Goal: Task Accomplishment & Management: Complete application form

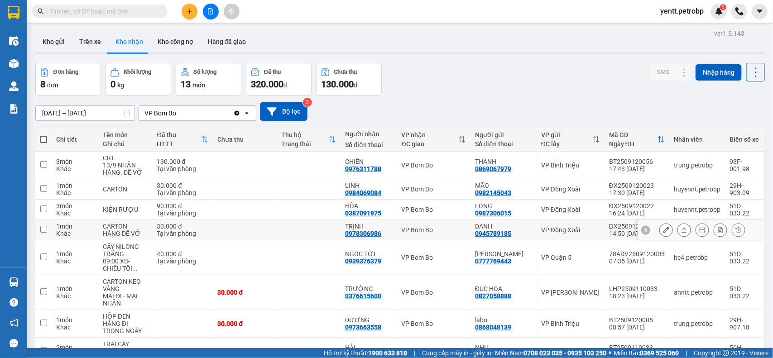
scroll to position [56, 0]
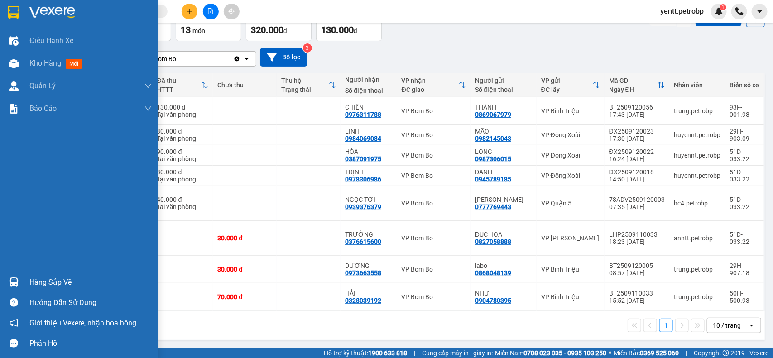
click at [20, 277] on div at bounding box center [14, 282] width 16 height 16
click at [9, 231] on div "Điều hành xe Kho hàng mới Quản [PERSON_NAME] lý chuyến Quản lý khách hàng Quản …" at bounding box center [79, 179] width 158 height 358
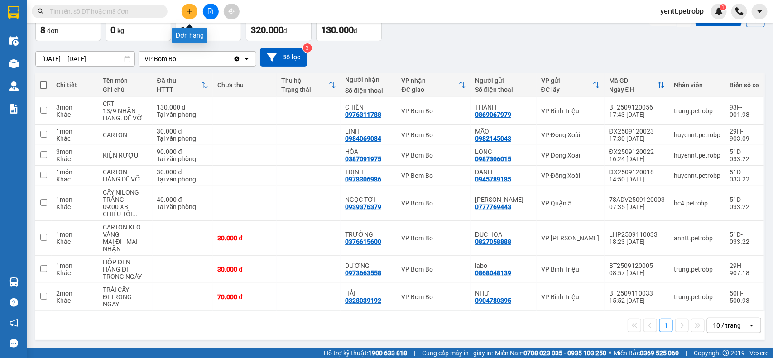
click at [196, 10] on button at bounding box center [189, 12] width 16 height 16
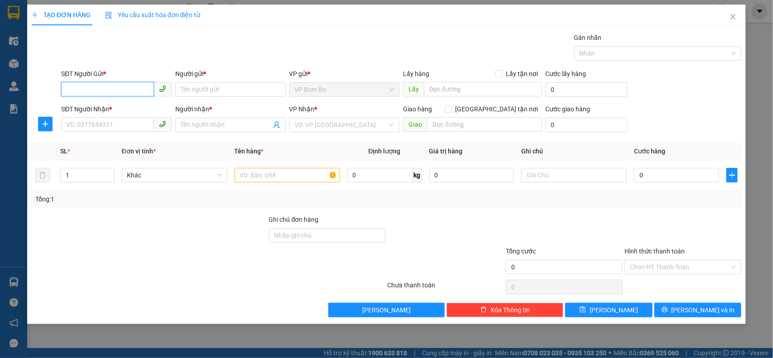
click at [102, 85] on input "SĐT Người Gửi *" at bounding box center [107, 89] width 93 height 14
click at [114, 110] on div "0967644881 - [PERSON_NAME]" at bounding box center [117, 108] width 100 height 10
type input "0967644881"
type input "THẢO LY"
type input "0931784588"
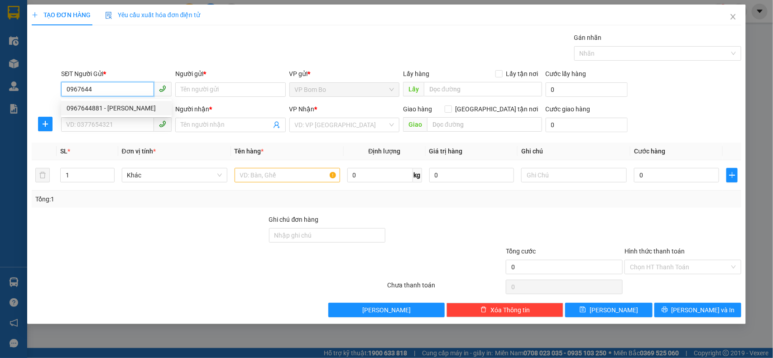
type input "HUYỀN"
type input "40.000"
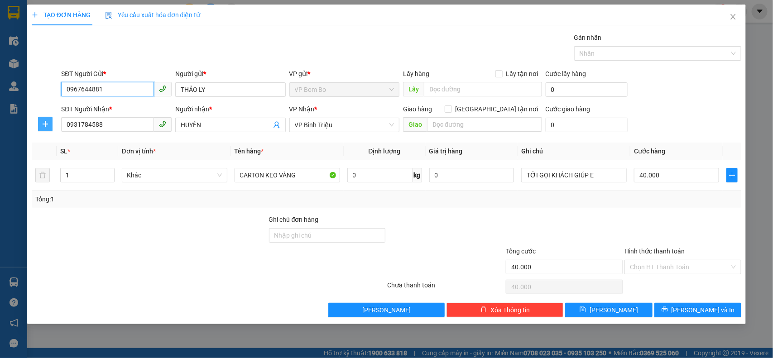
type input "0967644881"
click at [48, 127] on icon "plus" at bounding box center [45, 123] width 7 height 7
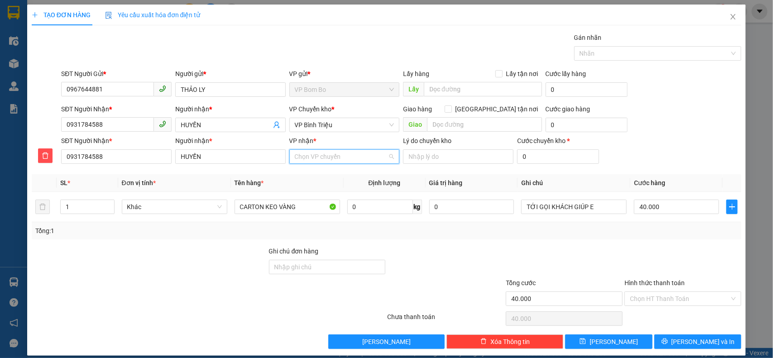
click at [331, 156] on input "VP nhận *" at bounding box center [341, 157] width 93 height 14
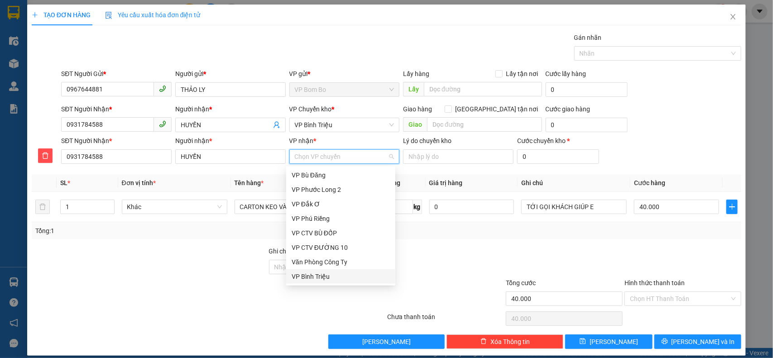
click at [328, 274] on div "VP Bình Triệu" at bounding box center [340, 277] width 98 height 10
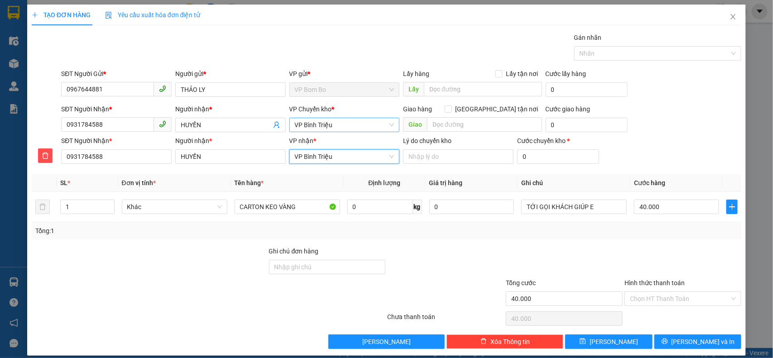
click at [341, 125] on span "VP Bình Triệu" at bounding box center [345, 125] width 100 height 14
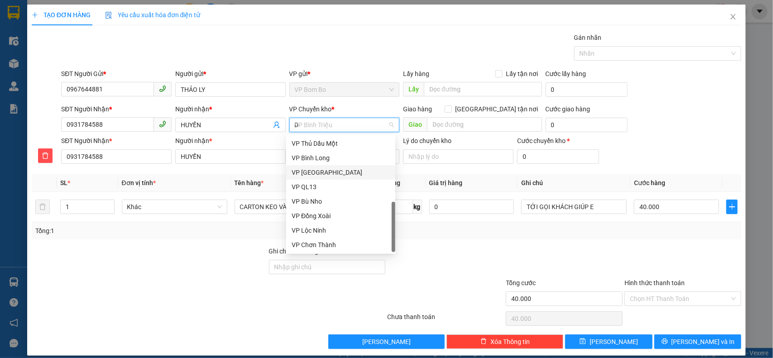
scroll to position [14, 0]
type input "Đ"
click at [332, 244] on div "VP Đồng Xoài" at bounding box center [340, 245] width 98 height 10
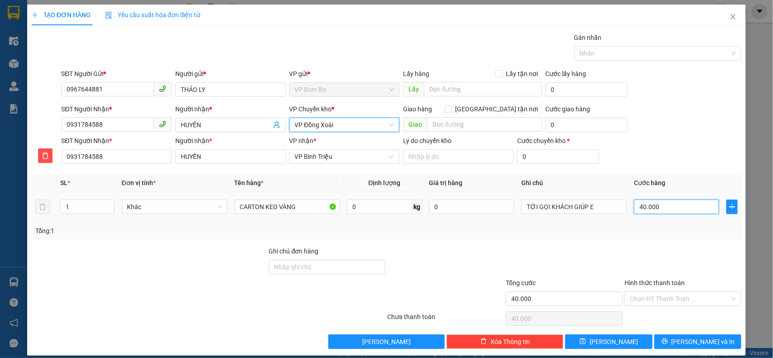
click at [683, 207] on input "40.000" at bounding box center [676, 207] width 85 height 14
type input "00.003"
type input "3"
type input "0.000.030"
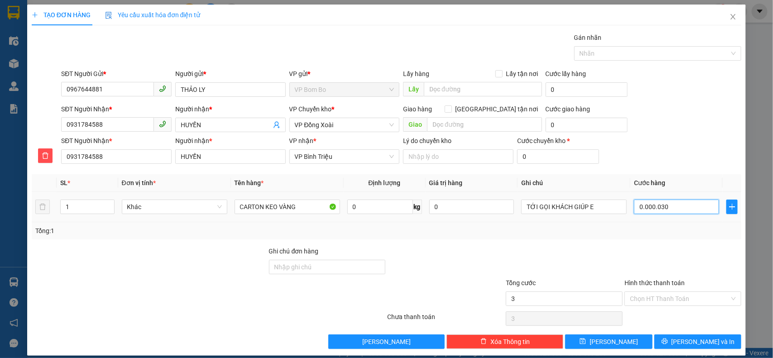
type input "30"
type input "0.000.030"
click at [620, 239] on div "Tổng: 1" at bounding box center [387, 230] width 710 height 17
type input "30.000"
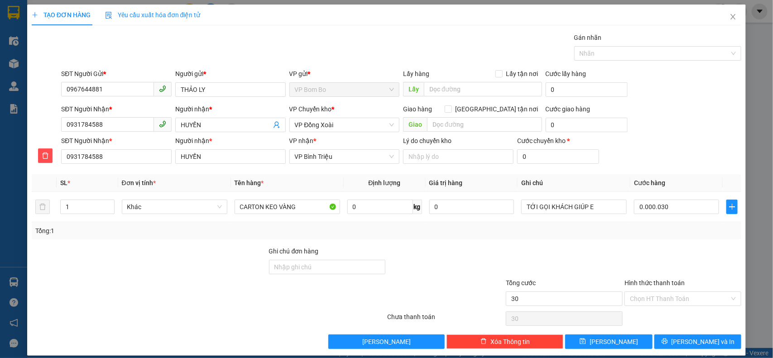
type input "30.000"
click at [684, 302] on input "Hình thức thanh toán" at bounding box center [680, 299] width 100 height 14
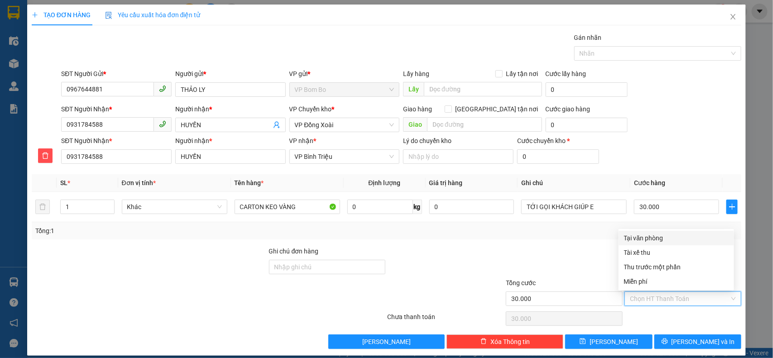
click at [659, 234] on div "Tại văn phòng" at bounding box center [676, 238] width 105 height 10
type input "0"
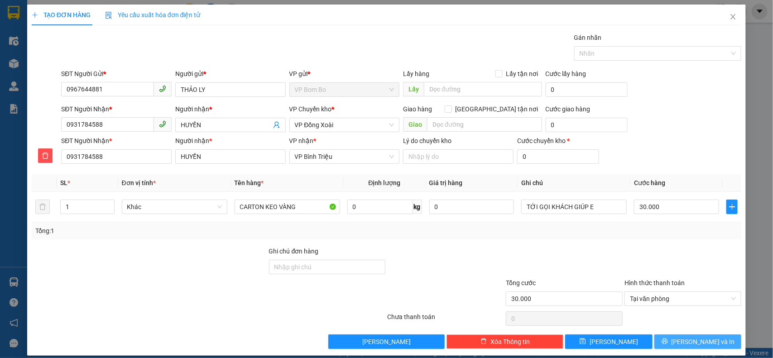
click at [696, 343] on span "[PERSON_NAME] và In" at bounding box center [702, 342] width 63 height 10
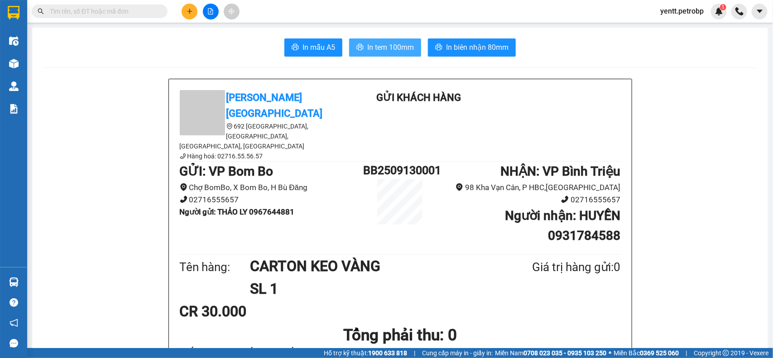
click at [376, 43] on span "In tem 100mm" at bounding box center [390, 47] width 47 height 11
click at [469, 46] on span "In biên nhận 80mm" at bounding box center [477, 47] width 62 height 11
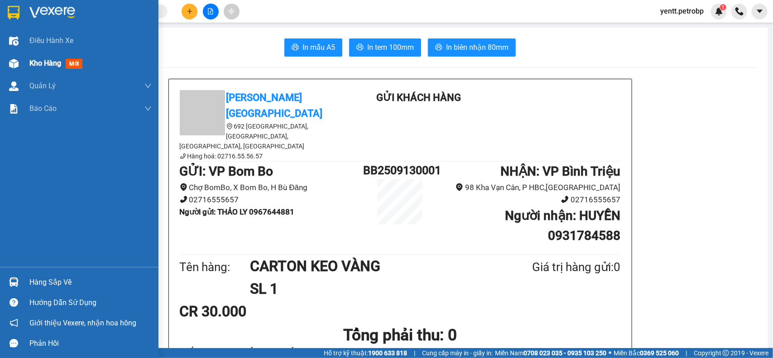
click at [46, 59] on span "Kho hàng" at bounding box center [45, 63] width 32 height 9
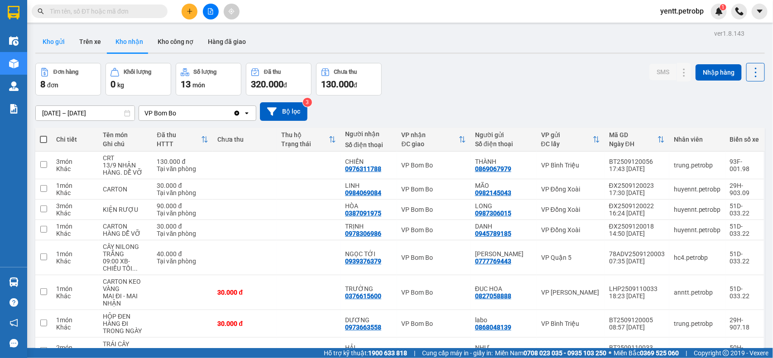
click at [49, 37] on button "Kho gửi" at bounding box center [53, 42] width 37 height 22
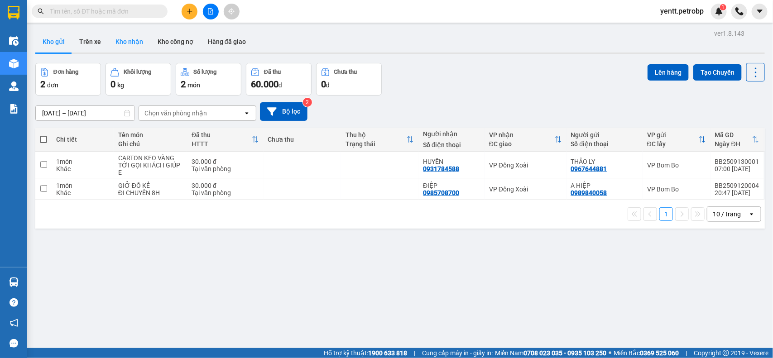
click at [129, 42] on button "Kho nhận" at bounding box center [129, 42] width 42 height 22
